Goal: Task Accomplishment & Management: Complete application form

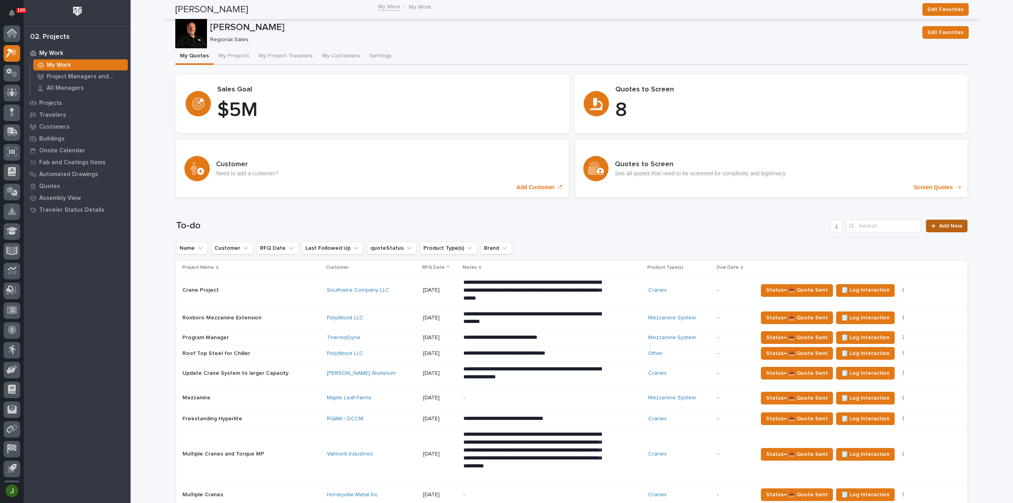
click at [949, 223] on span "Add New" at bounding box center [950, 226] width 23 height 6
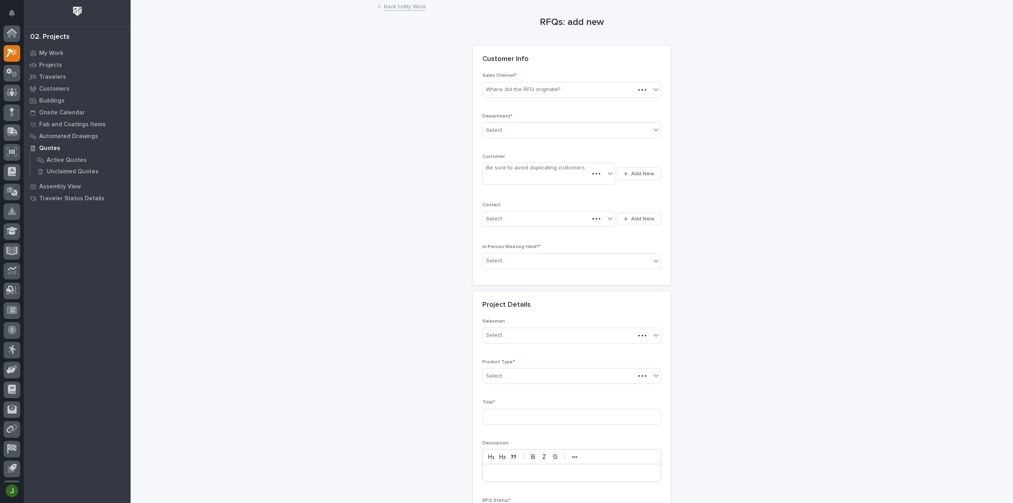
scroll to position [17, 0]
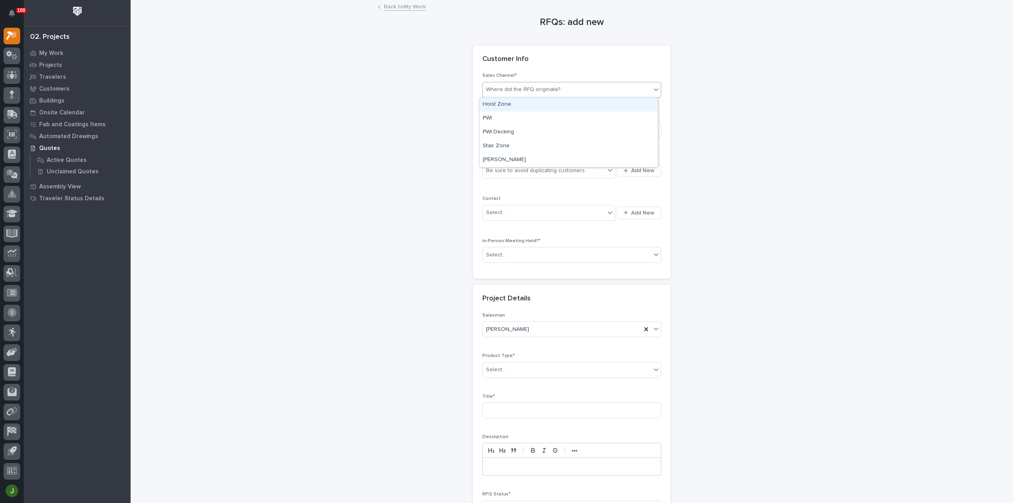
click at [522, 88] on div "Where did the RFQ originate?" at bounding box center [523, 89] width 74 height 8
click at [490, 117] on div "PWI" at bounding box center [568, 119] width 178 height 14
click at [497, 127] on div "Select..." at bounding box center [496, 130] width 20 height 8
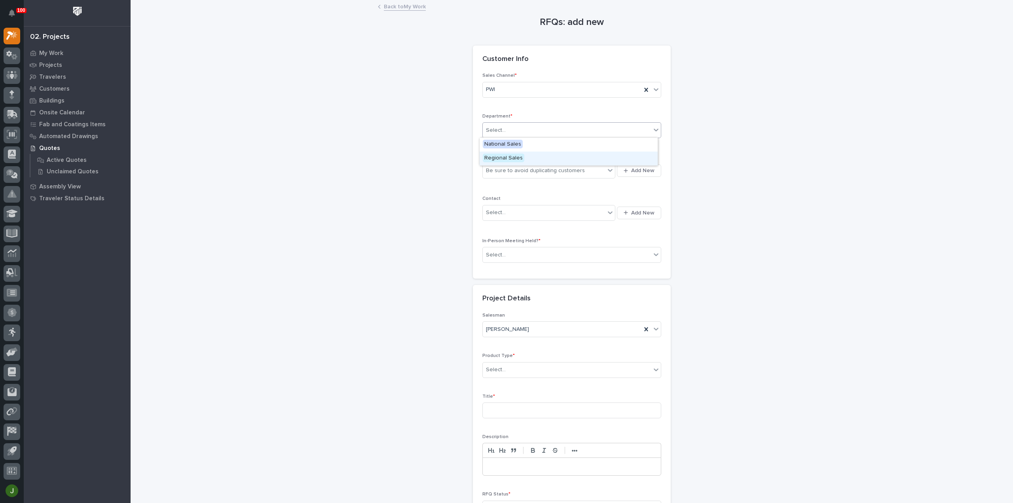
click at [496, 159] on span "Regional Sales" at bounding box center [504, 157] width 42 height 9
click at [497, 170] on div "Be sure to avoid duplicating customers" at bounding box center [535, 171] width 99 height 8
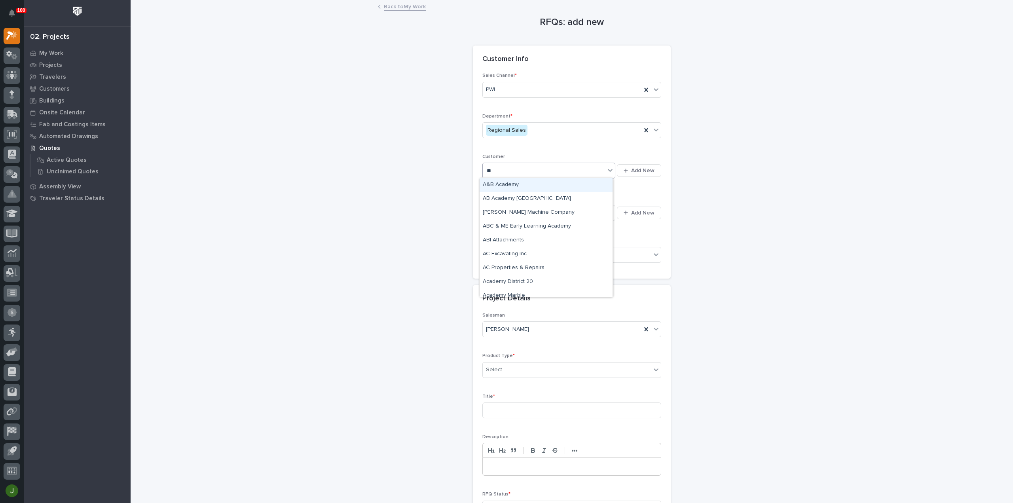
type input "***"
click at [508, 182] on div "Ace Builders" at bounding box center [545, 185] width 133 height 14
click at [516, 215] on div "Select..." at bounding box center [544, 212] width 122 height 13
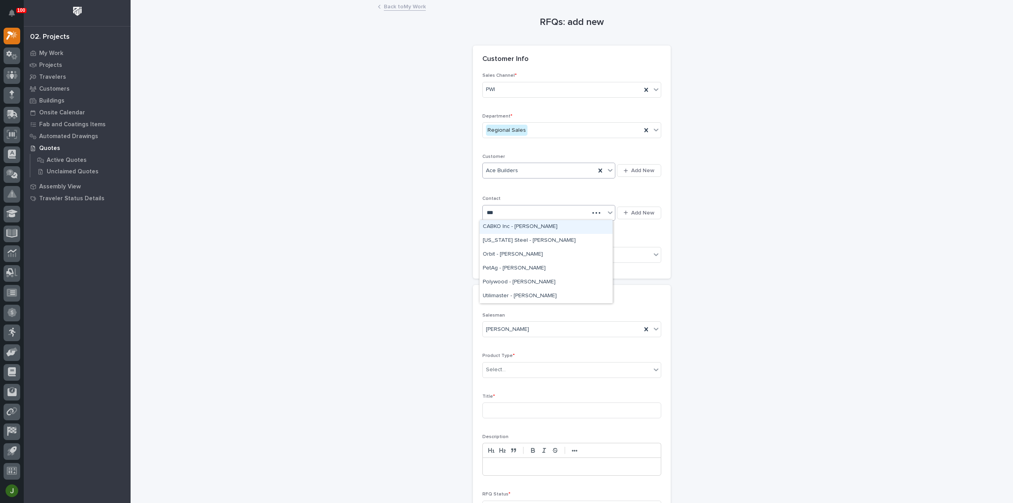
type input "****"
click at [510, 225] on div "Ace Builders - [PERSON_NAME]" at bounding box center [545, 227] width 133 height 14
click at [501, 254] on div "Select..." at bounding box center [496, 255] width 20 height 8
click at [495, 267] on div "Yes" at bounding box center [568, 268] width 178 height 14
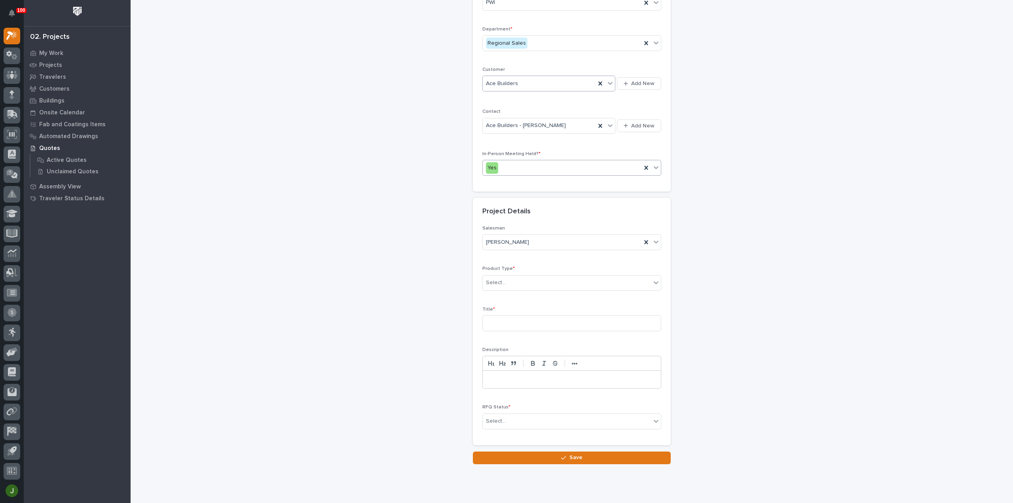
scroll to position [105, 0]
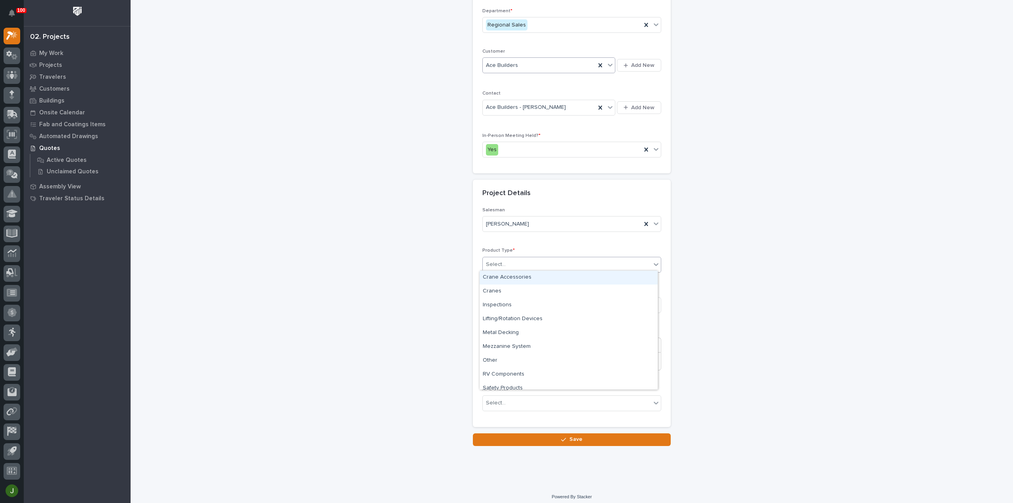
click at [503, 260] on div "Select..." at bounding box center [567, 264] width 168 height 13
click at [502, 346] on div "Mezzanine System" at bounding box center [568, 347] width 178 height 14
click at [500, 302] on input at bounding box center [571, 305] width 179 height 16
type input "E&S Sales Mezzanine and Stairs"
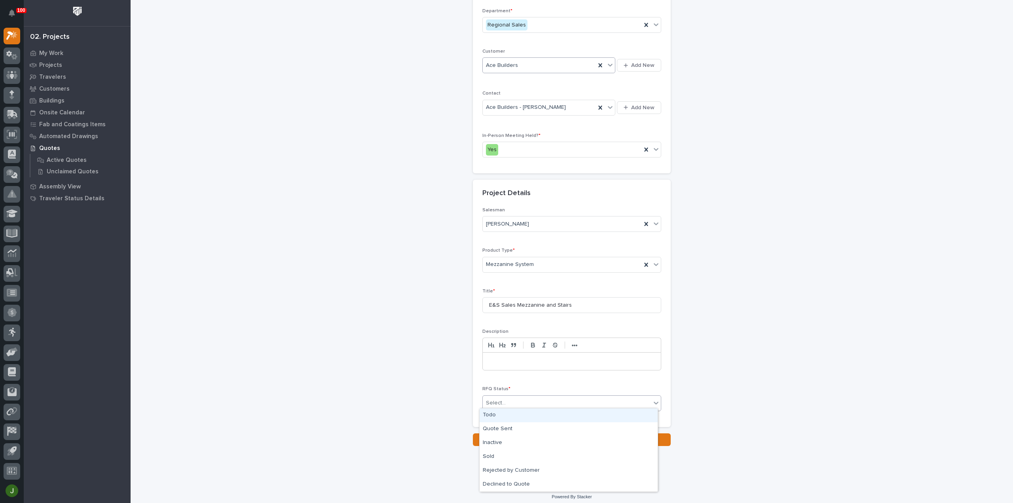
click at [504, 400] on div "Select..." at bounding box center [567, 402] width 168 height 13
click at [502, 414] on div "Todo" at bounding box center [568, 415] width 178 height 14
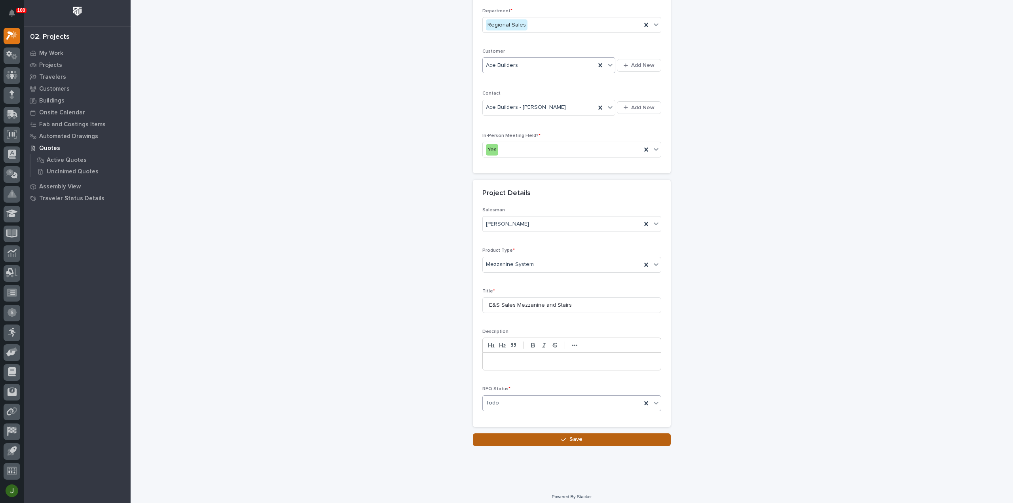
click at [569, 436] on span "Save" at bounding box center [575, 439] width 13 height 7
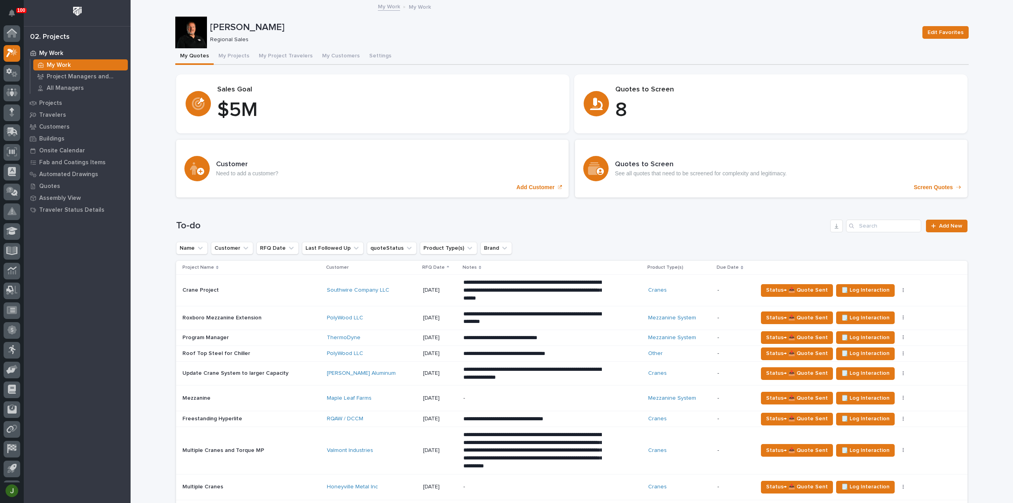
scroll to position [17, 0]
